Goal: Find specific page/section: Find specific page/section

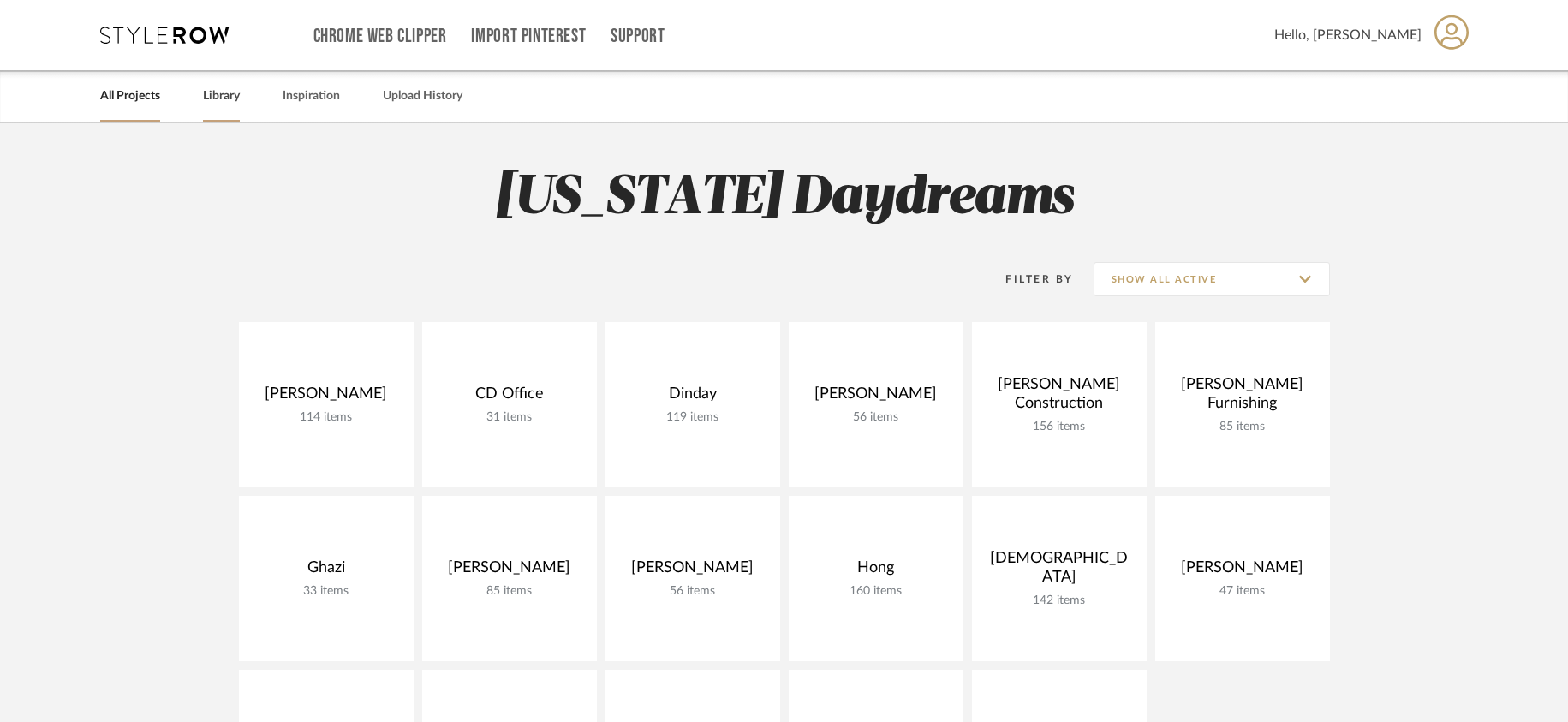
click at [231, 91] on link "Library" at bounding box center [221, 96] width 37 height 24
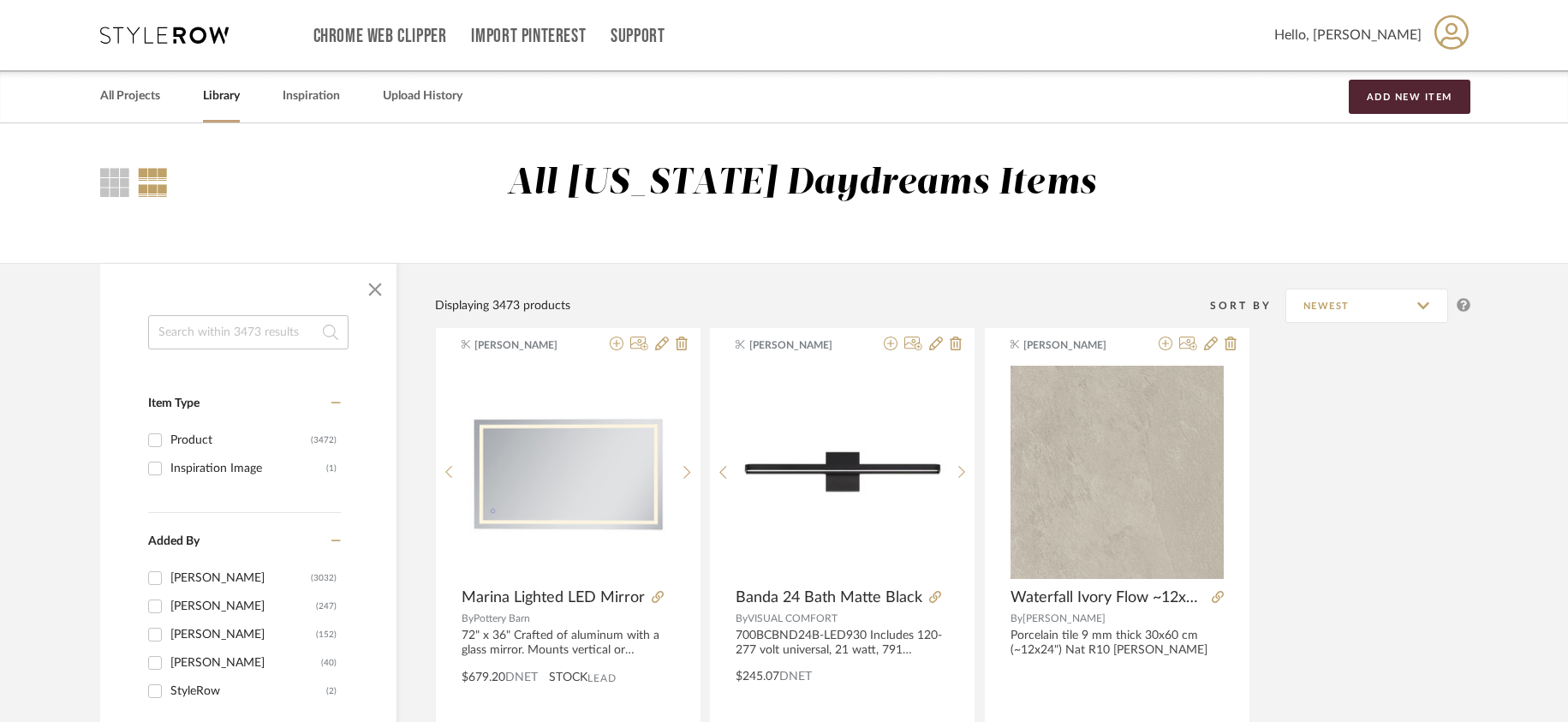
click at [217, 341] on input at bounding box center [248, 332] width 200 height 34
type input "tv"
